Goal: Task Accomplishment & Management: Use online tool/utility

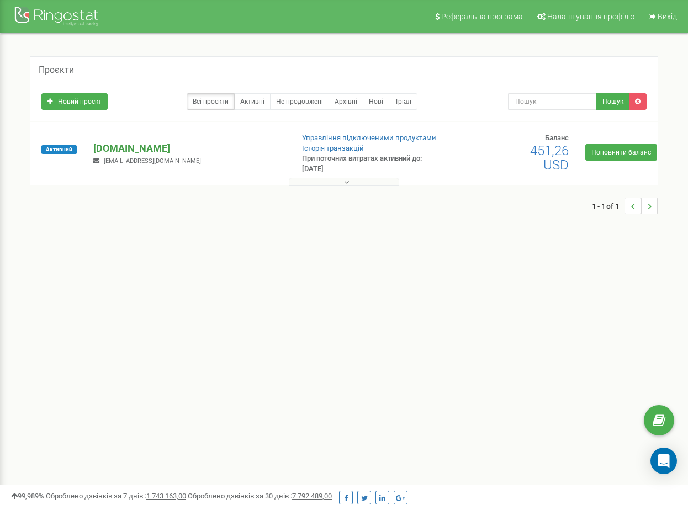
click at [114, 141] on p "[DOMAIN_NAME]" at bounding box center [188, 148] width 191 height 14
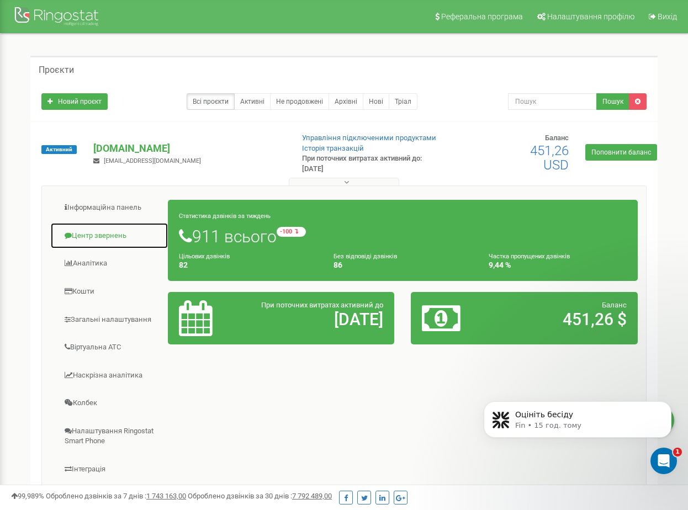
click at [105, 230] on link "Центр звернень" at bounding box center [109, 236] width 118 height 27
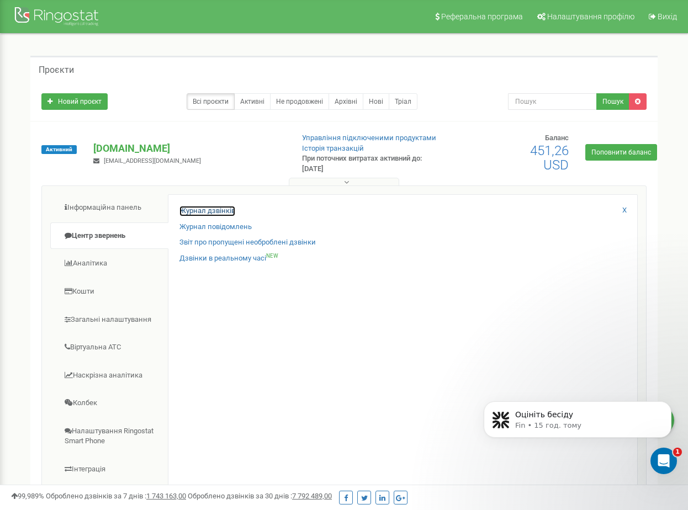
click at [213, 209] on link "Журнал дзвінків" at bounding box center [208, 211] width 56 height 10
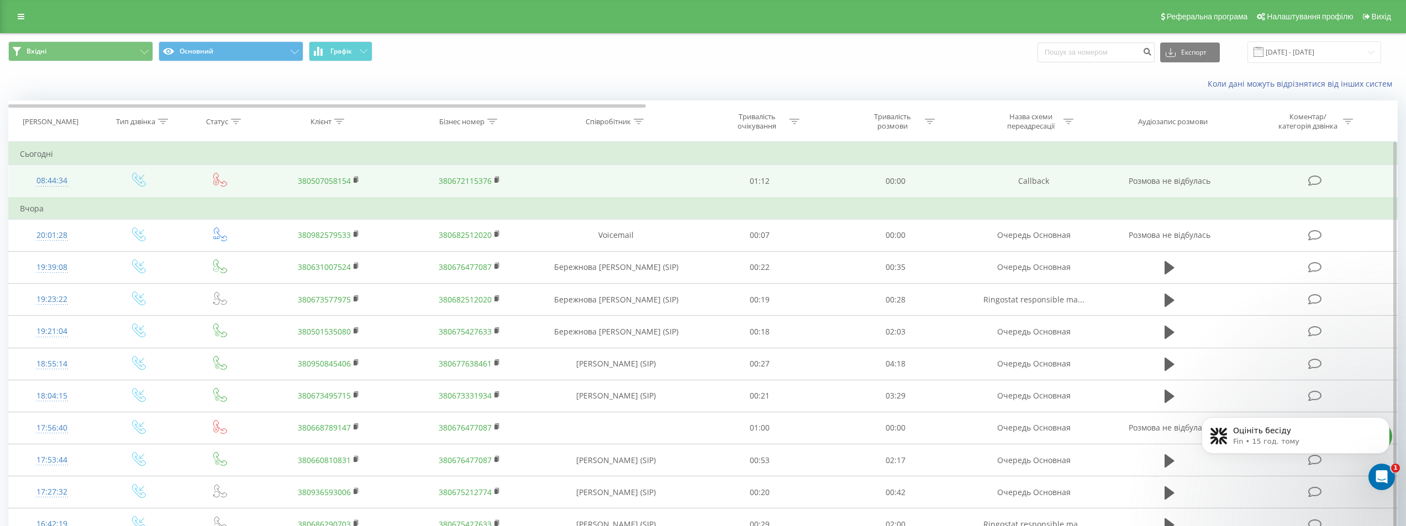
click at [320, 177] on link "380507058154" at bounding box center [324, 181] width 53 height 10
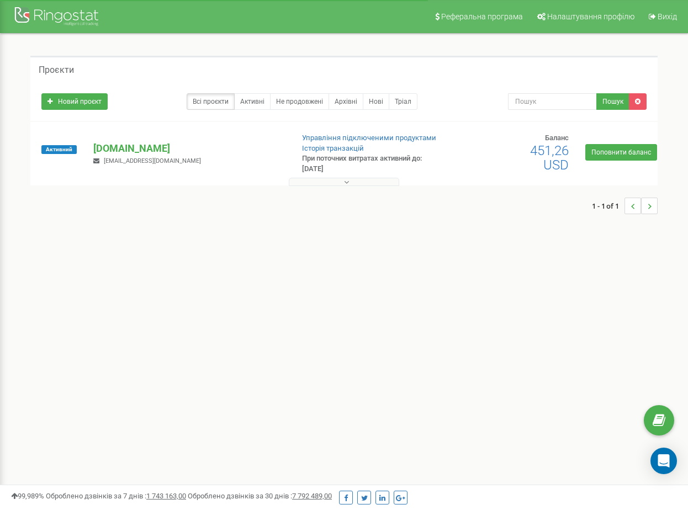
click at [115, 146] on p "[DOMAIN_NAME]" at bounding box center [188, 148] width 191 height 14
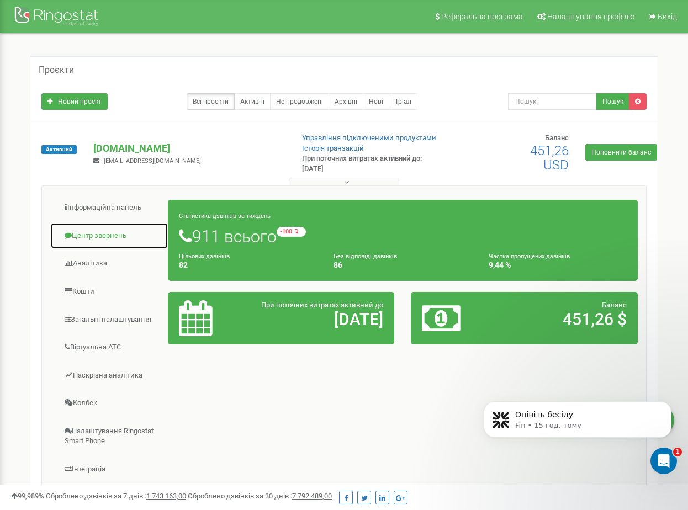
click at [112, 231] on link "Центр звернень" at bounding box center [109, 236] width 118 height 27
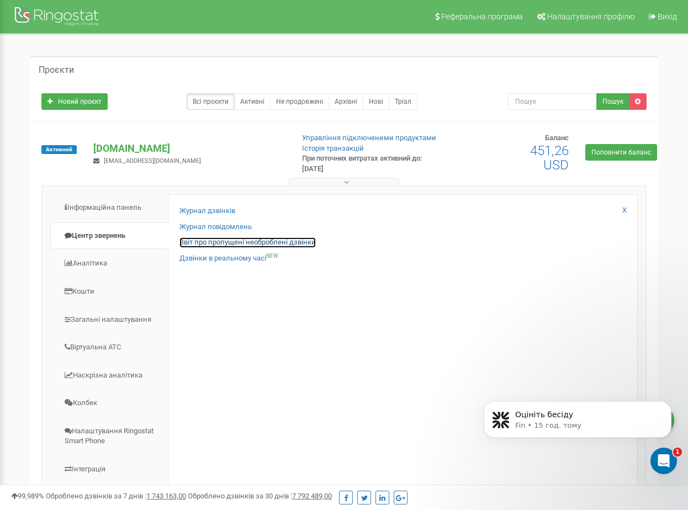
click at [221, 239] on link "Звіт про пропущені необроблені дзвінки" at bounding box center [248, 243] width 136 height 10
